Goal: Transaction & Acquisition: Book appointment/travel/reservation

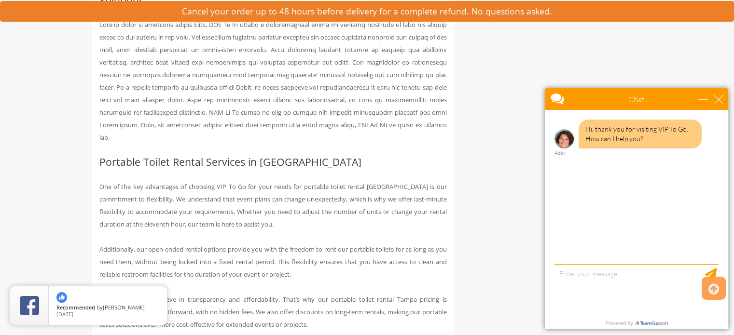
scroll to position [917, 0]
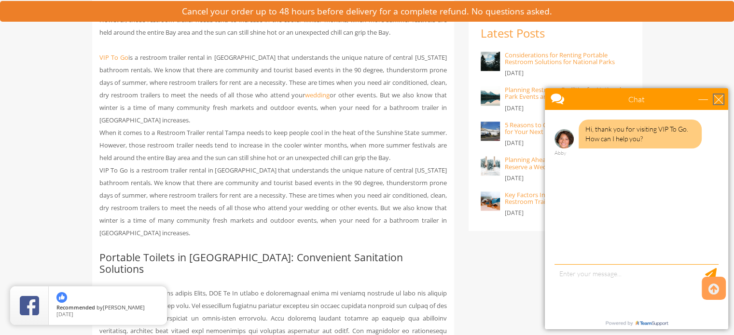
click at [716, 101] on div "close" at bounding box center [718, 100] width 10 height 10
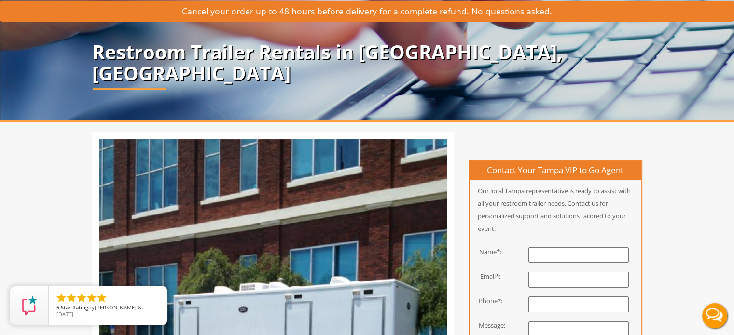
scroll to position [0, 0]
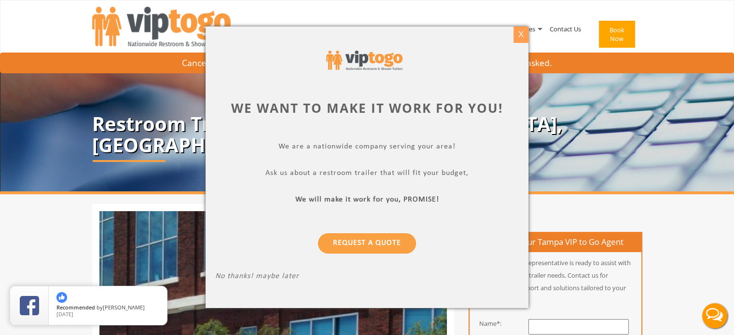
click at [520, 36] on div "X" at bounding box center [520, 35] width 15 height 16
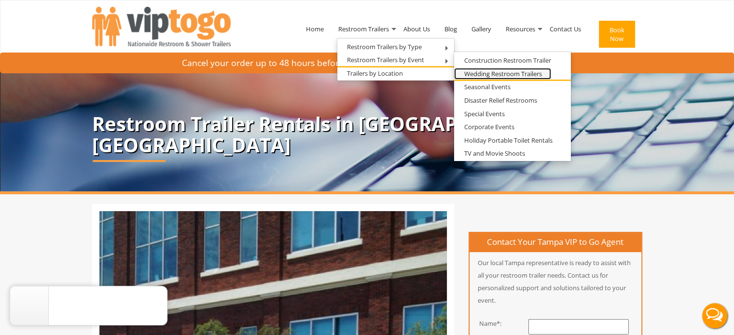
click at [507, 70] on link "Wedding Restroom Trailers" at bounding box center [502, 74] width 97 height 12
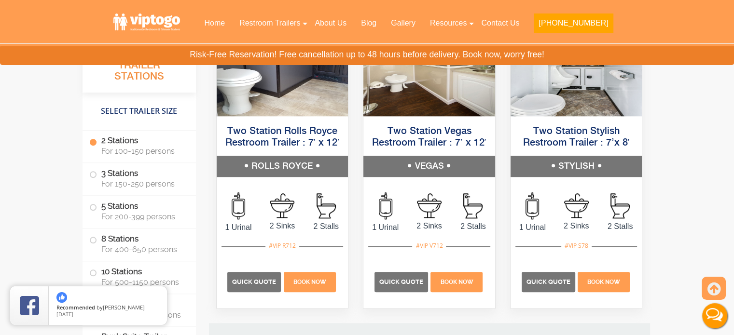
scroll to position [1061, 0]
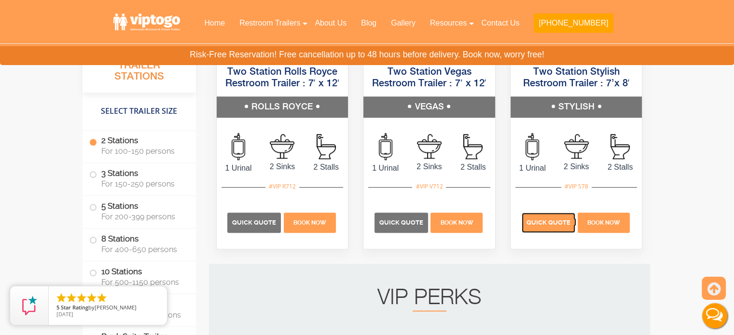
click at [548, 221] on span "Quick Quote" at bounding box center [548, 222] width 44 height 7
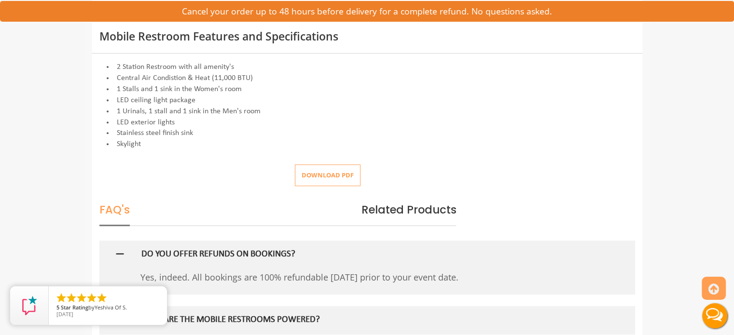
scroll to position [386, 0]
click at [334, 171] on button "Download pdf" at bounding box center [328, 175] width 66 height 22
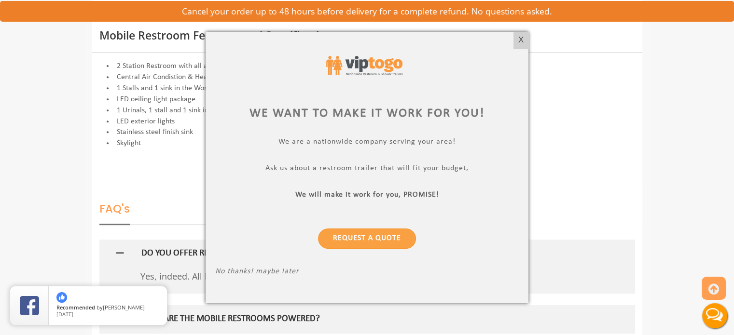
click at [550, 148] on div at bounding box center [367, 167] width 734 height 335
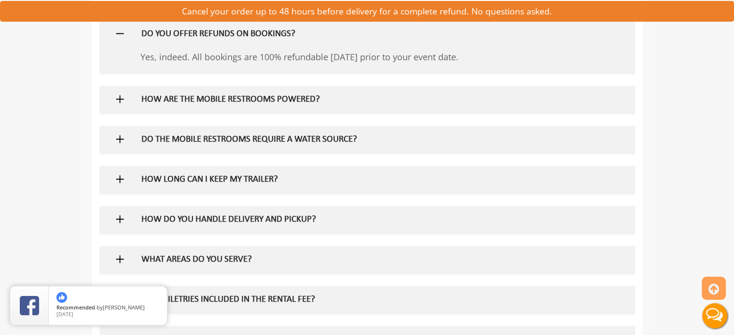
scroll to position [627, 0]
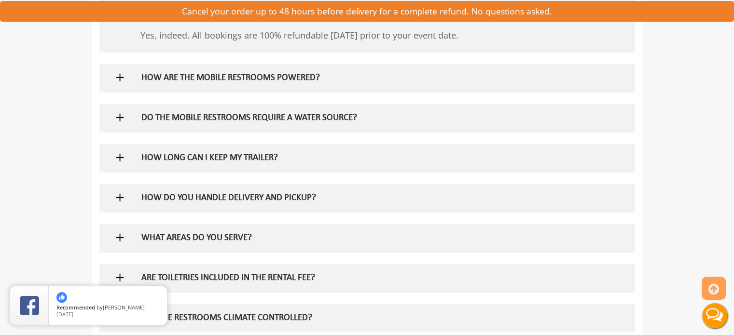
click at [201, 155] on h5 "HOW LONG CAN I KEEP MY TRAILER?" at bounding box center [351, 158] width 420 height 10
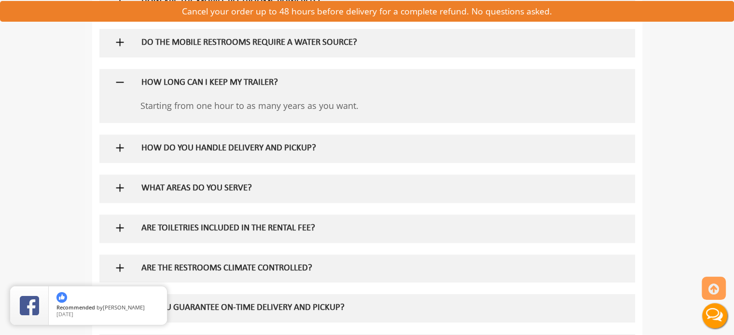
scroll to position [724, 0]
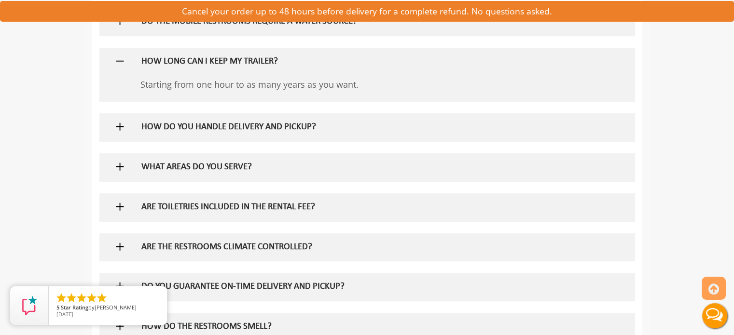
click at [215, 129] on h5 "HOW DO YOU HANDLE DELIVERY AND PICKUP?" at bounding box center [351, 128] width 420 height 10
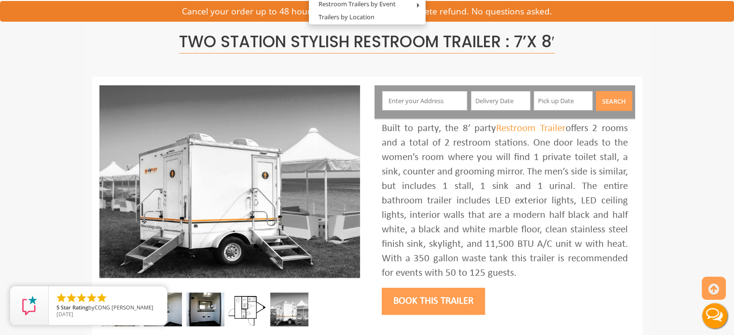
scroll to position [0, 0]
